Goal: Navigation & Orientation: Understand site structure

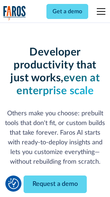
scroll to position [86, 0]
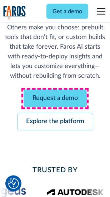
click at [55, 99] on link "Request a demo" at bounding box center [55, 99] width 63 height 18
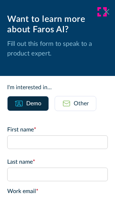
click at [103, 12] on icon at bounding box center [106, 11] width 6 height 5
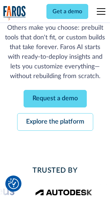
scroll to position [109, 0]
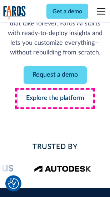
click at [55, 99] on link "Explore the platform" at bounding box center [55, 99] width 76 height 18
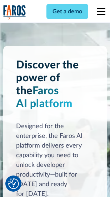
scroll to position [5462, 0]
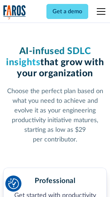
scroll to position [1137, 0]
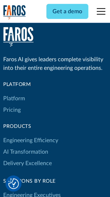
click at [14, 99] on link "Platform" at bounding box center [14, 98] width 22 height 11
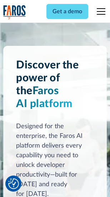
scroll to position [5693, 0]
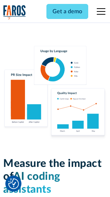
scroll to position [4477, 0]
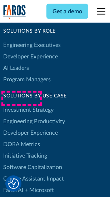
click at [22, 139] on link "DORA Metrics" at bounding box center [21, 144] width 37 height 11
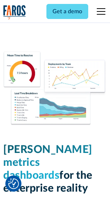
scroll to position [3175, 0]
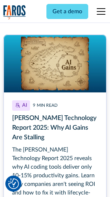
scroll to position [3298, 0]
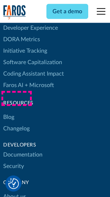
click at [16, 123] on link "Changelog" at bounding box center [16, 128] width 27 height 11
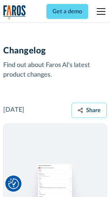
scroll to position [8793, 0]
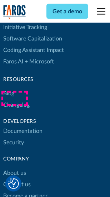
click at [14, 167] on link "About us" at bounding box center [14, 172] width 23 height 11
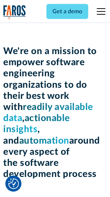
scroll to position [2480, 0]
